Goal: Information Seeking & Learning: Learn about a topic

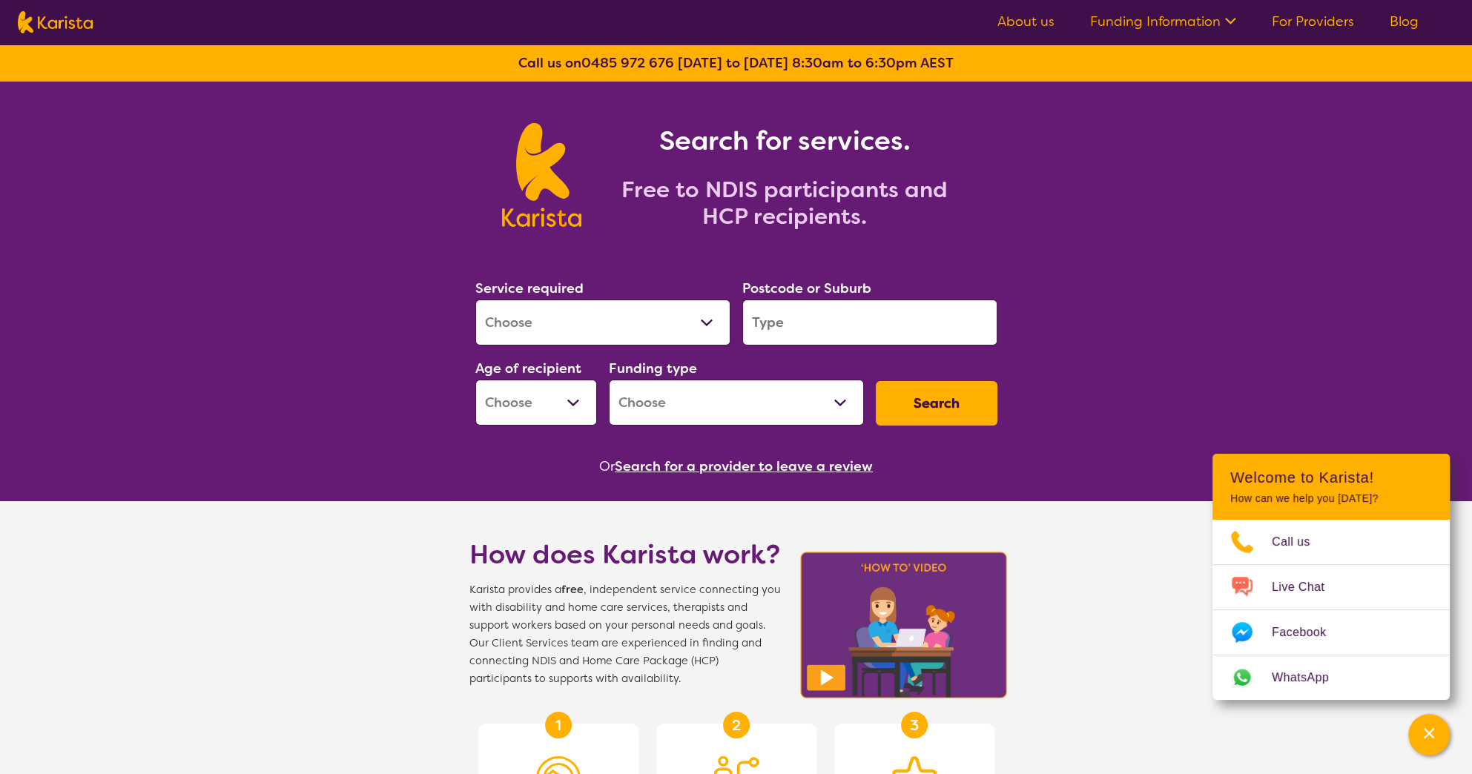
click at [705, 320] on select "Allied Health Assistant Assessment ([MEDICAL_DATA] or [MEDICAL_DATA]) Behaviour…" at bounding box center [602, 323] width 255 height 46
select select "NDIS Support Coordination"
click at [475, 300] on select "Allied Health Assistant Assessment ([MEDICAL_DATA] or [MEDICAL_DATA]) Behaviour…" at bounding box center [602, 323] width 255 height 46
click at [855, 334] on input "search" at bounding box center [870, 323] width 255 height 46
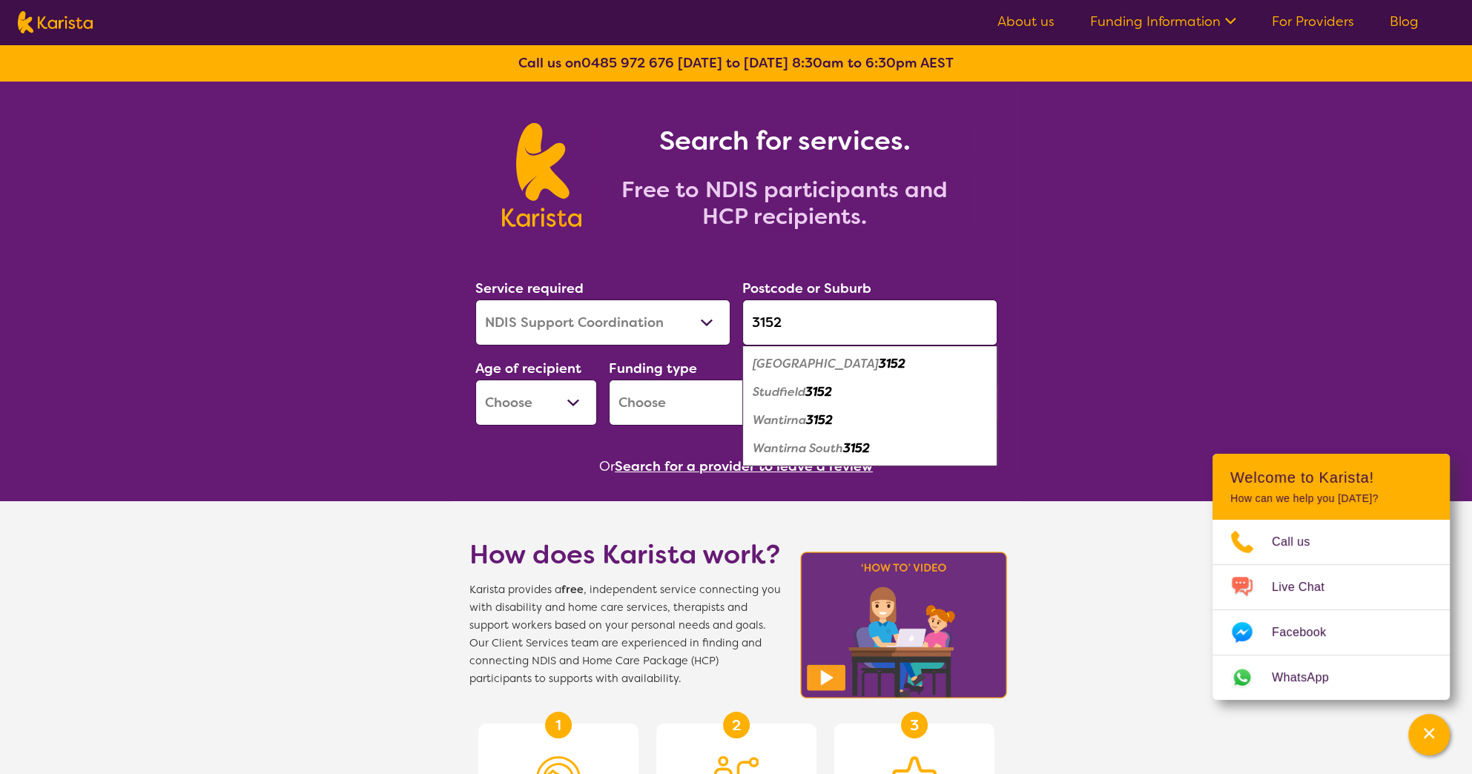
type input "3152"
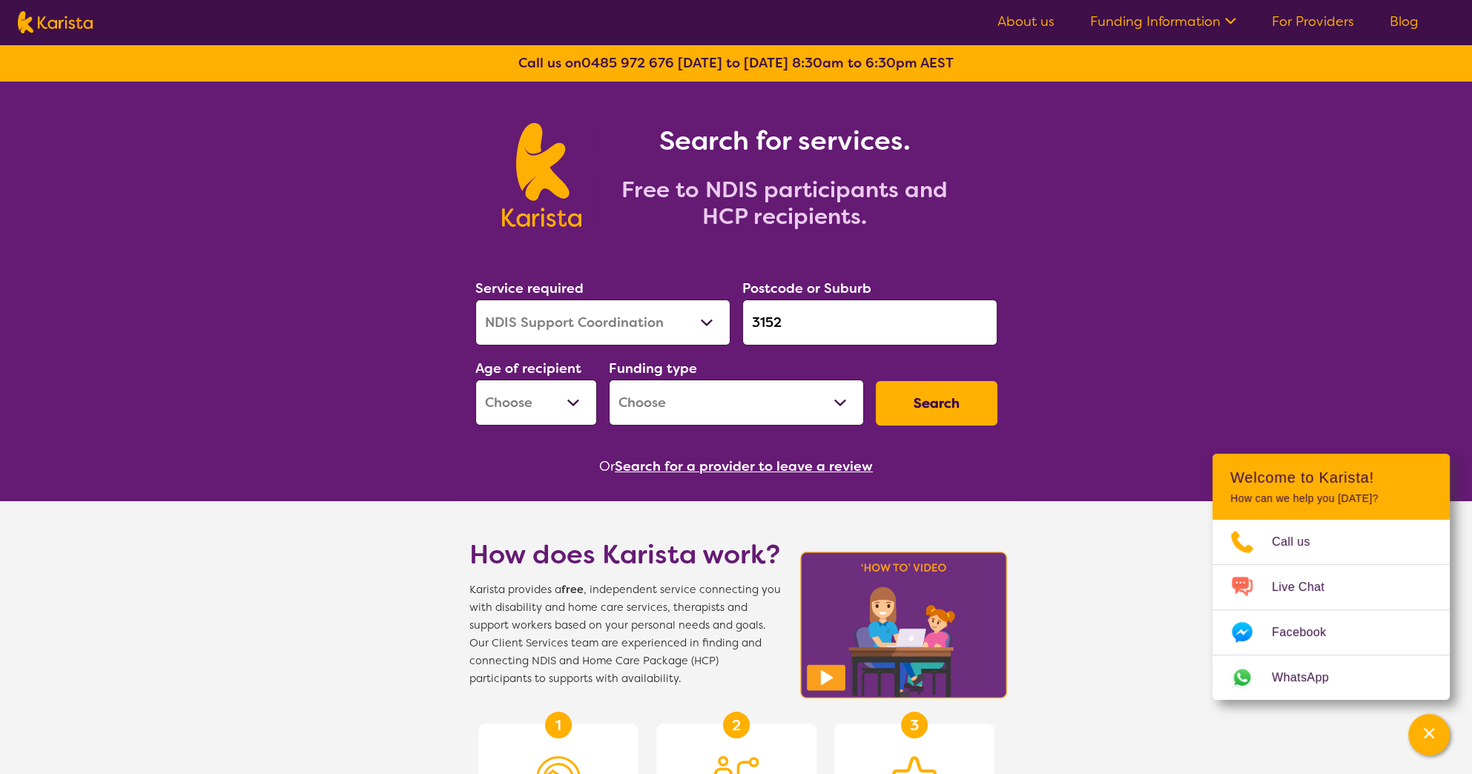
click at [567, 392] on select "Early Childhood - 0 to 9 Child - 10 to 11 Adolescent - 12 to 17 Adult - 18 to 6…" at bounding box center [536, 403] width 122 height 46
select select "AS"
click at [475, 380] on select "Early Childhood - 0 to 9 Child - 10 to 11 Adolescent - 12 to 17 Adult - 18 to 6…" at bounding box center [536, 403] width 122 height 46
click at [702, 405] on select "Home Care Package (HCP) National Disability Insurance Scheme (NDIS) I don't know" at bounding box center [736, 403] width 255 height 46
select select "NDIS"
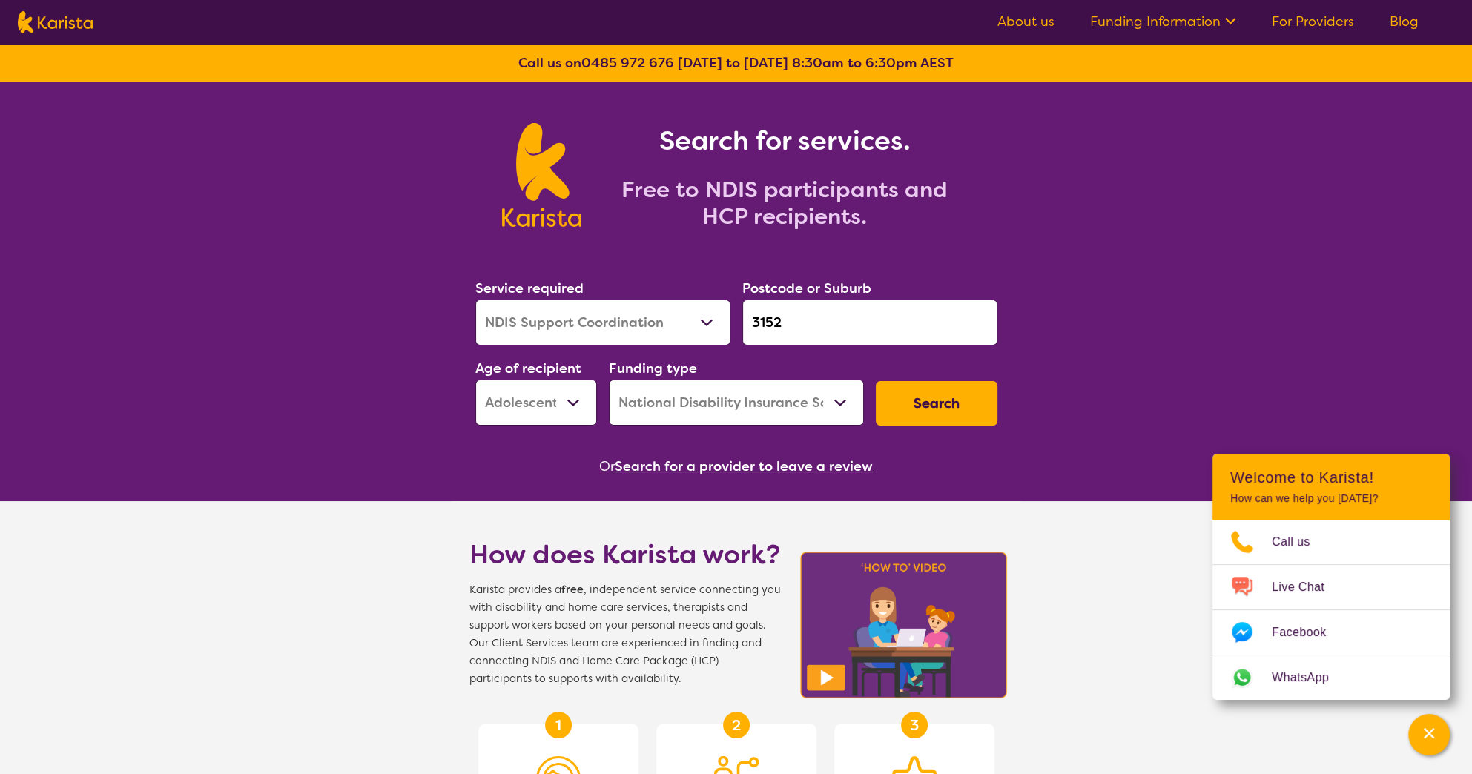
click at [609, 380] on select "Home Care Package (HCP) National Disability Insurance Scheme (NDIS) I don't know" at bounding box center [736, 403] width 255 height 46
click at [924, 408] on button "Search" at bounding box center [937, 403] width 122 height 45
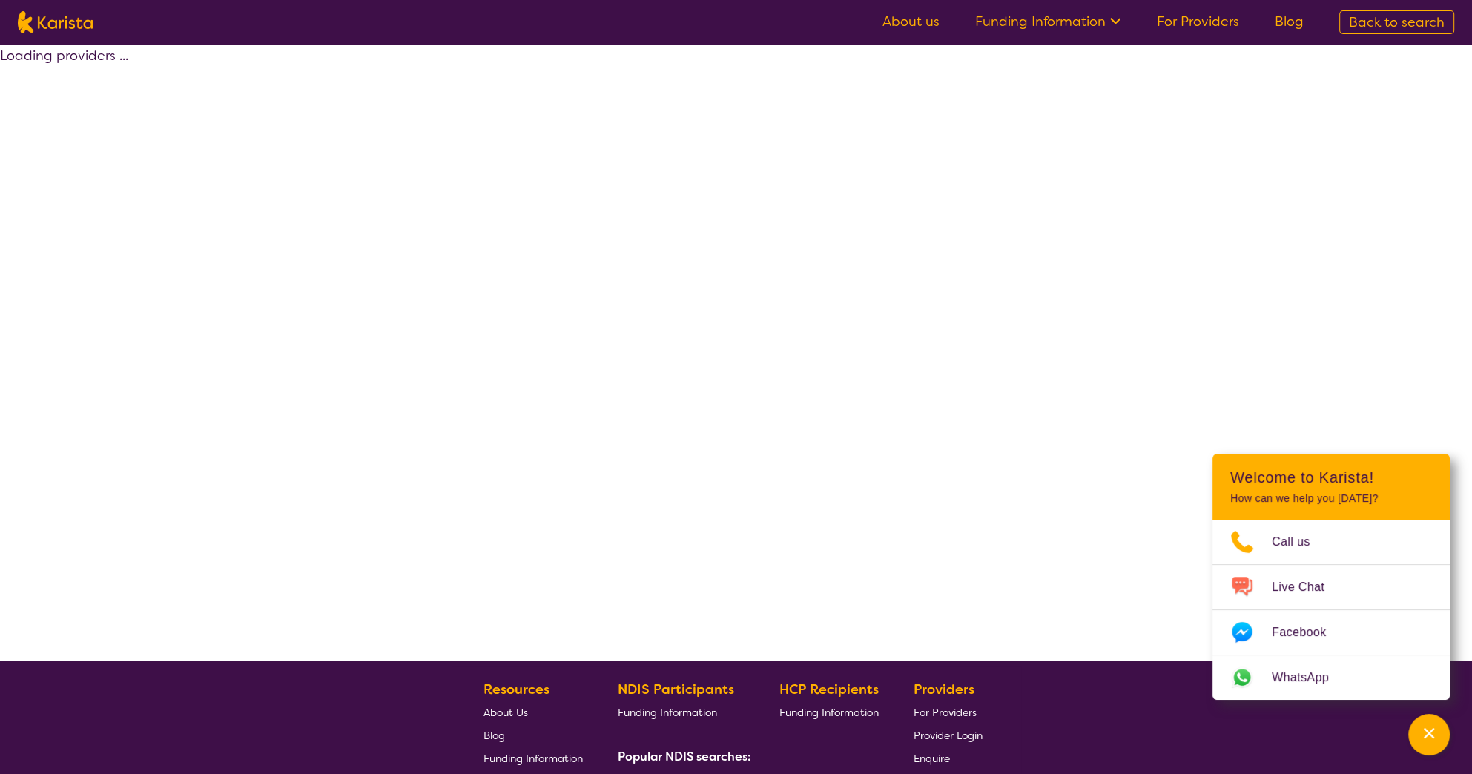
select select "by_score"
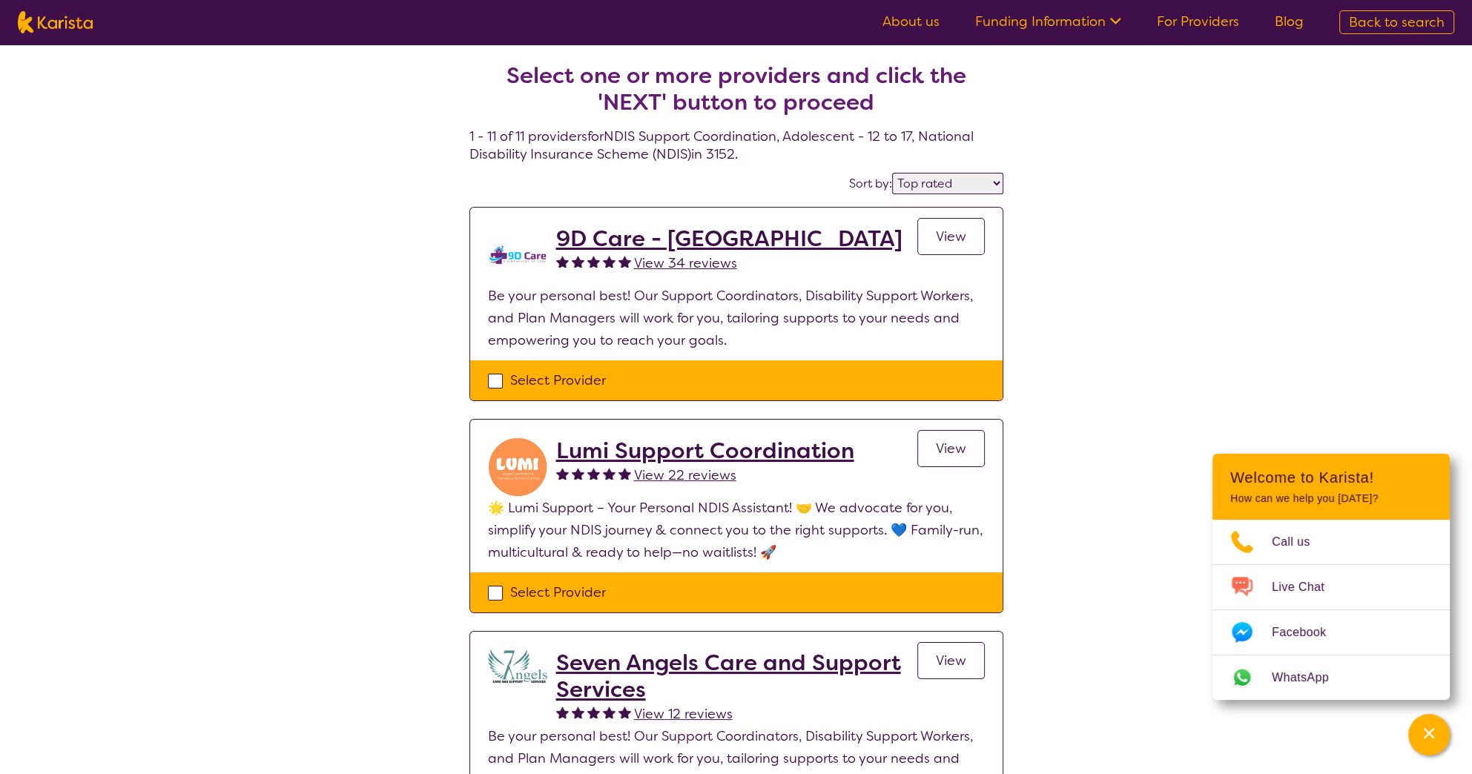
click at [964, 235] on span "View" at bounding box center [951, 237] width 30 height 18
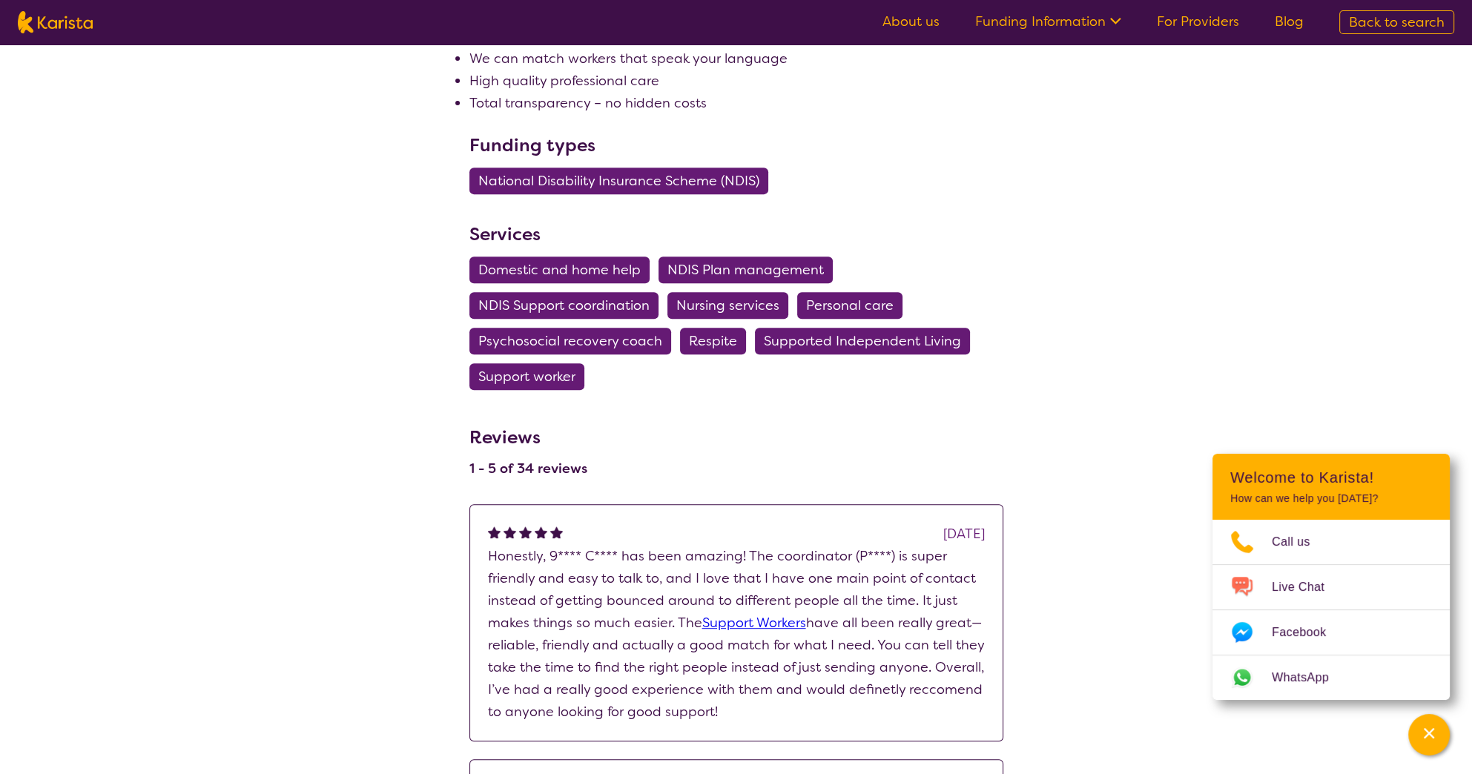
scroll to position [593, 0]
